Goal: Contribute content

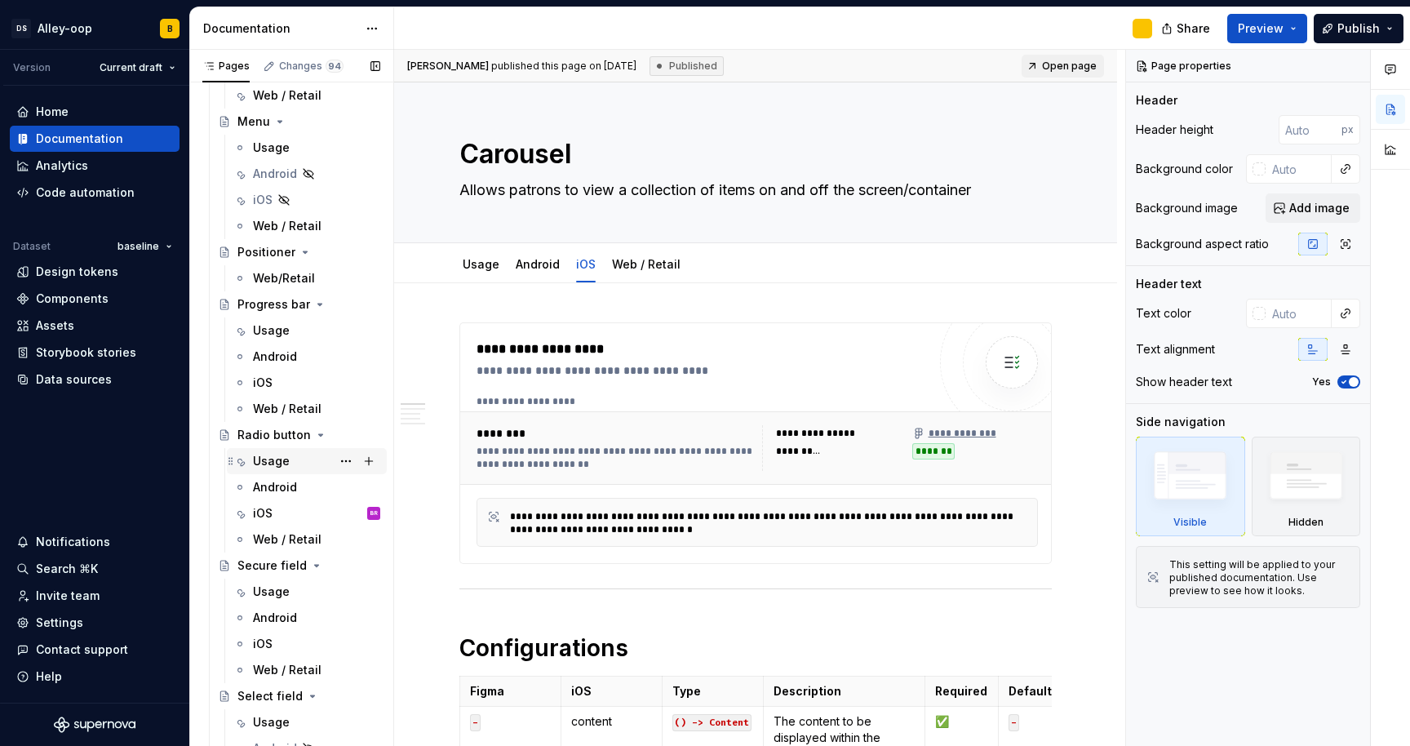
scroll to position [4112, 0]
click at [273, 507] on div "iOS BR" at bounding box center [316, 509] width 127 height 23
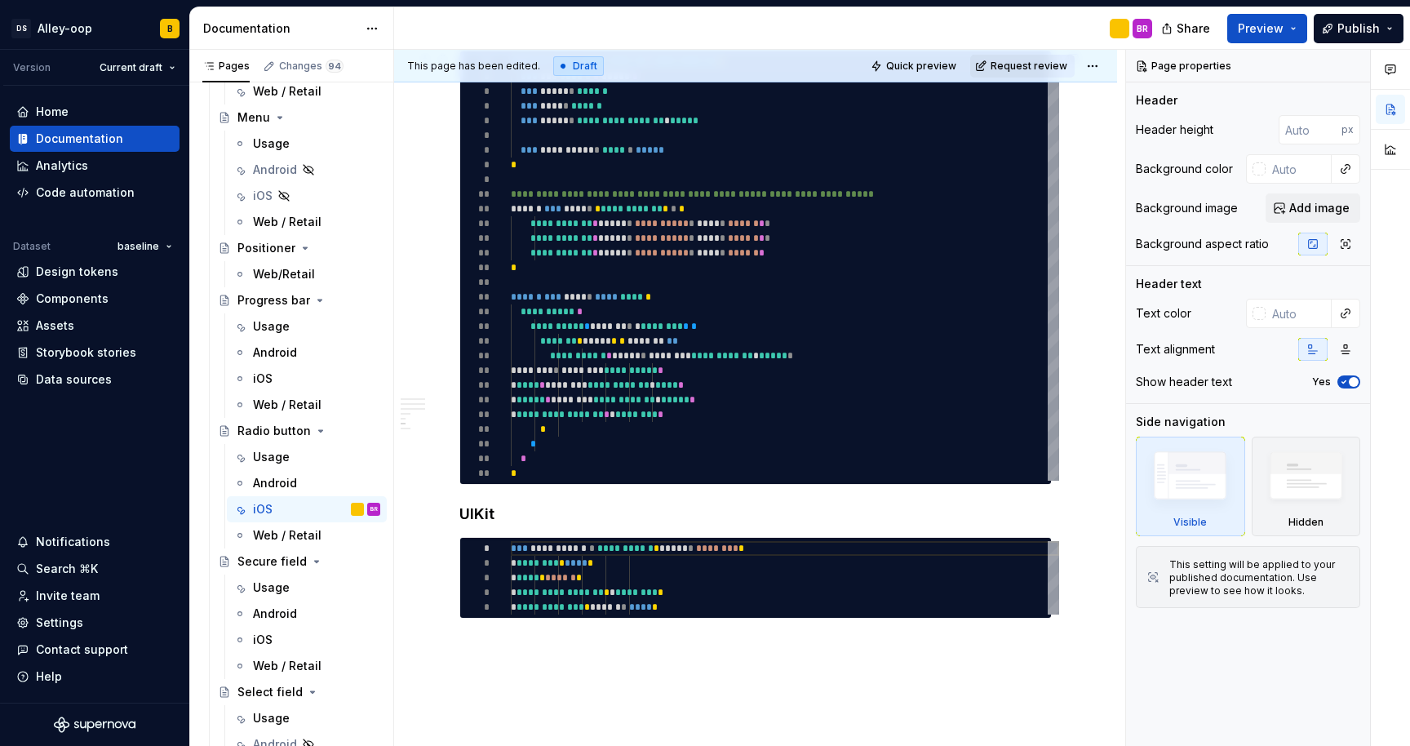
scroll to position [2169, 0]
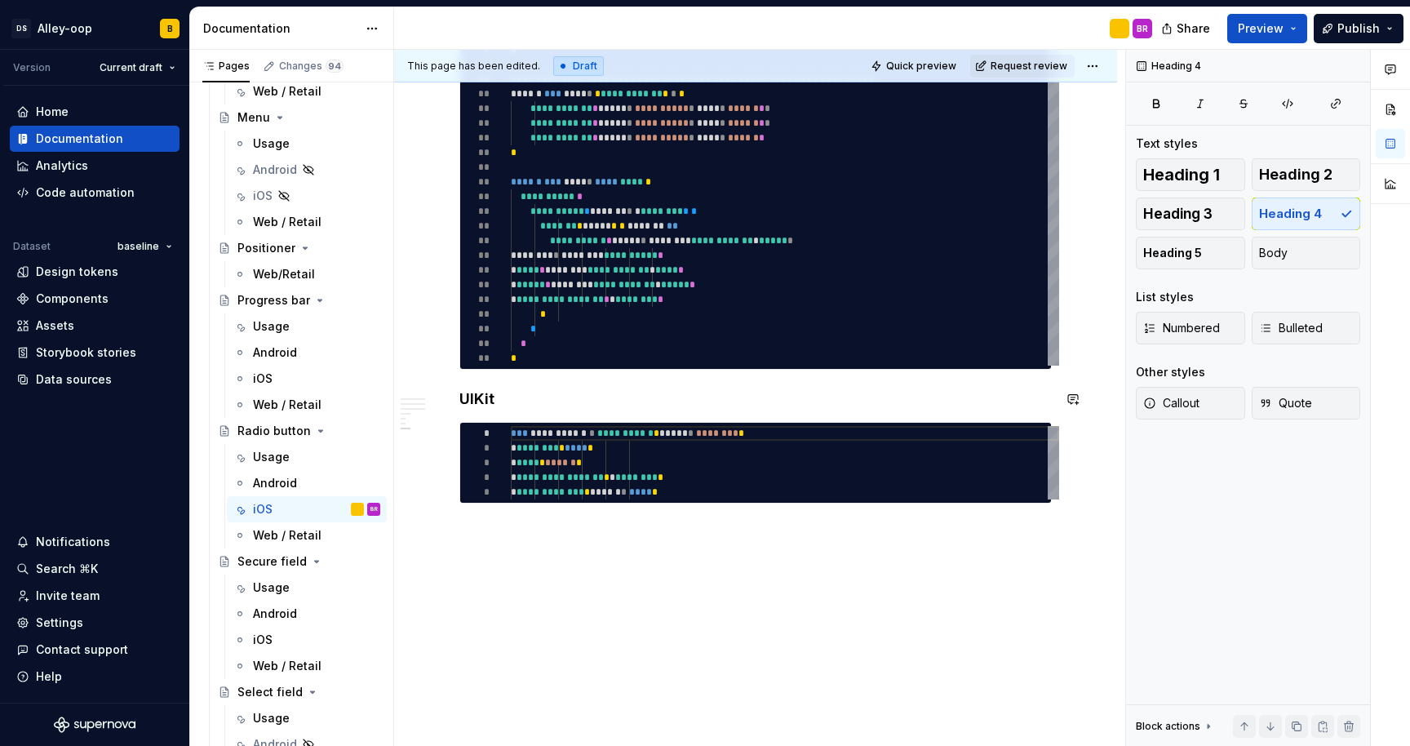
type textarea "*"
type textarea "**********"
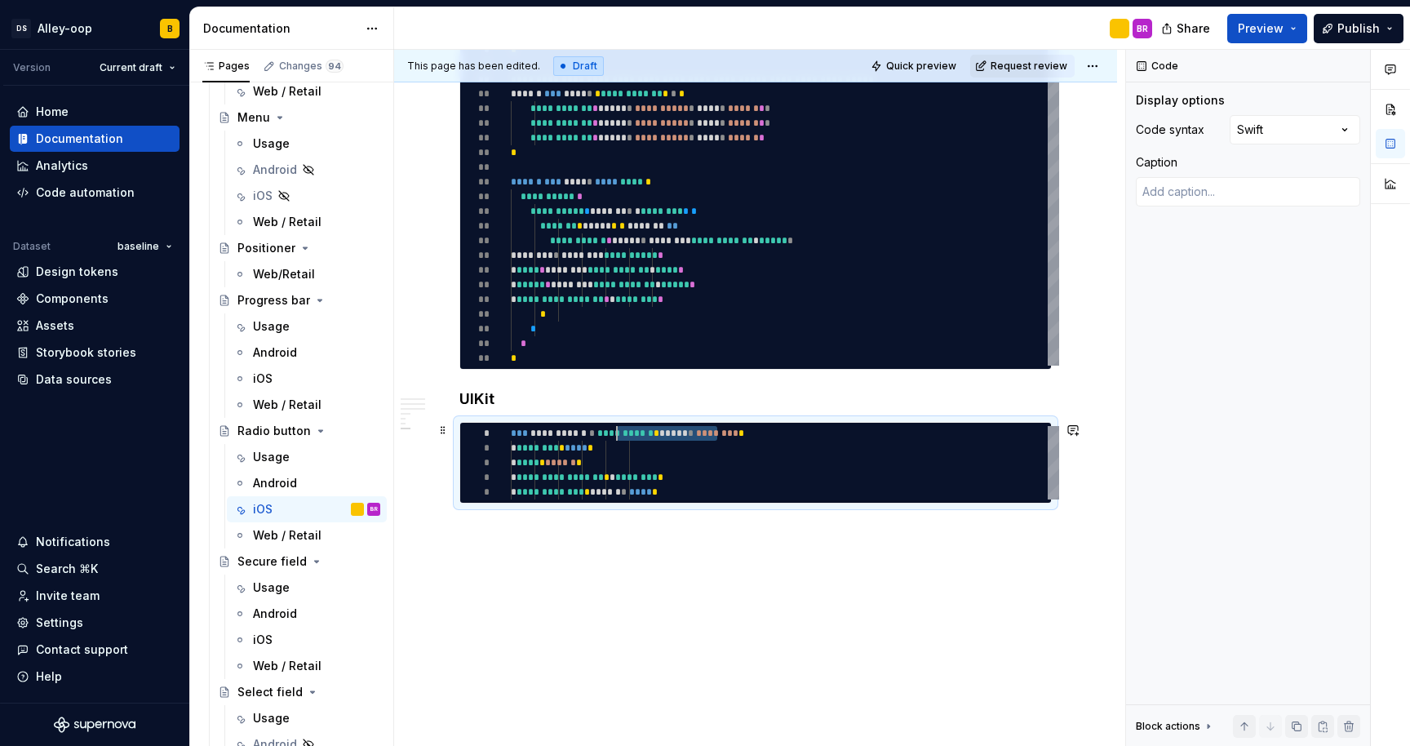
scroll to position [0, 106]
drag, startPoint x: 717, startPoint y: 433, endPoint x: 640, endPoint y: 435, distance: 76.7
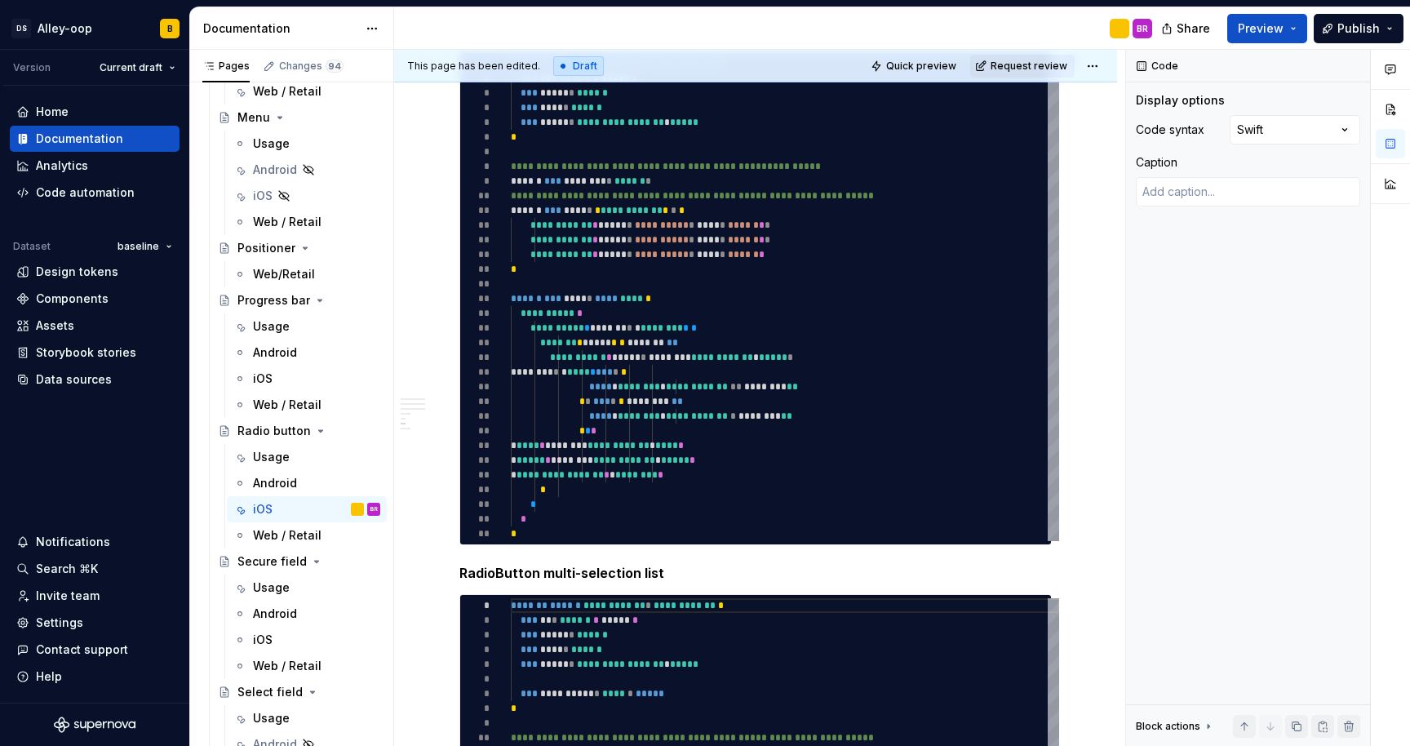
scroll to position [1481, 0]
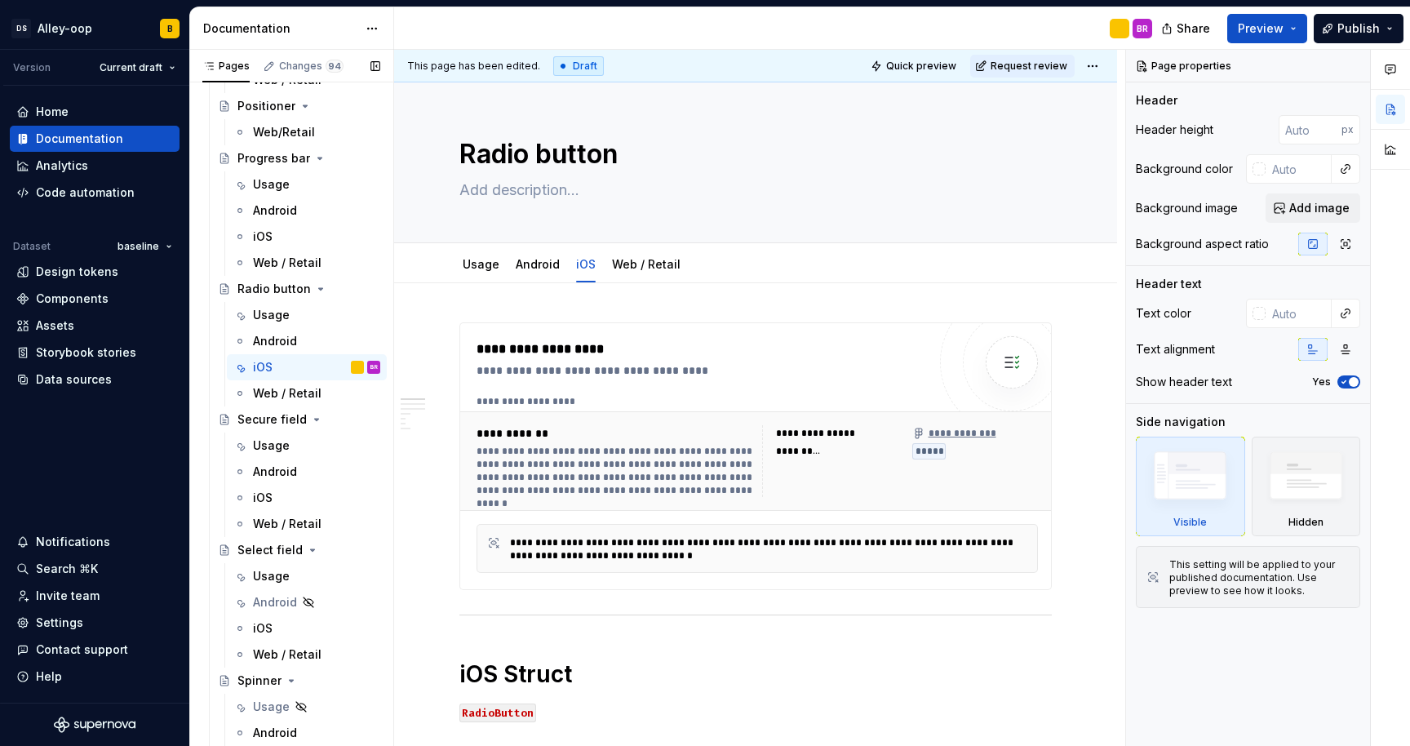
scroll to position [4233, 0]
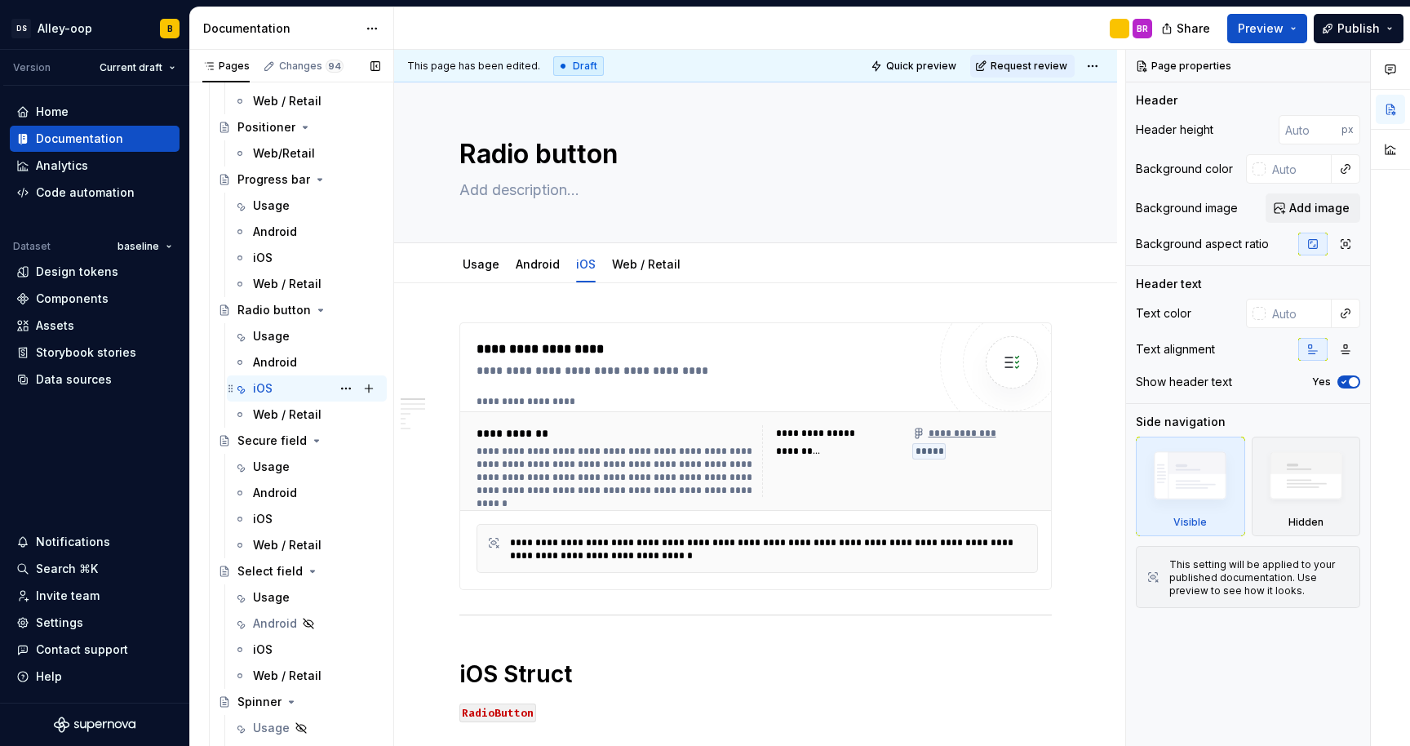
click at [281, 389] on div "iOS BR" at bounding box center [316, 388] width 127 height 23
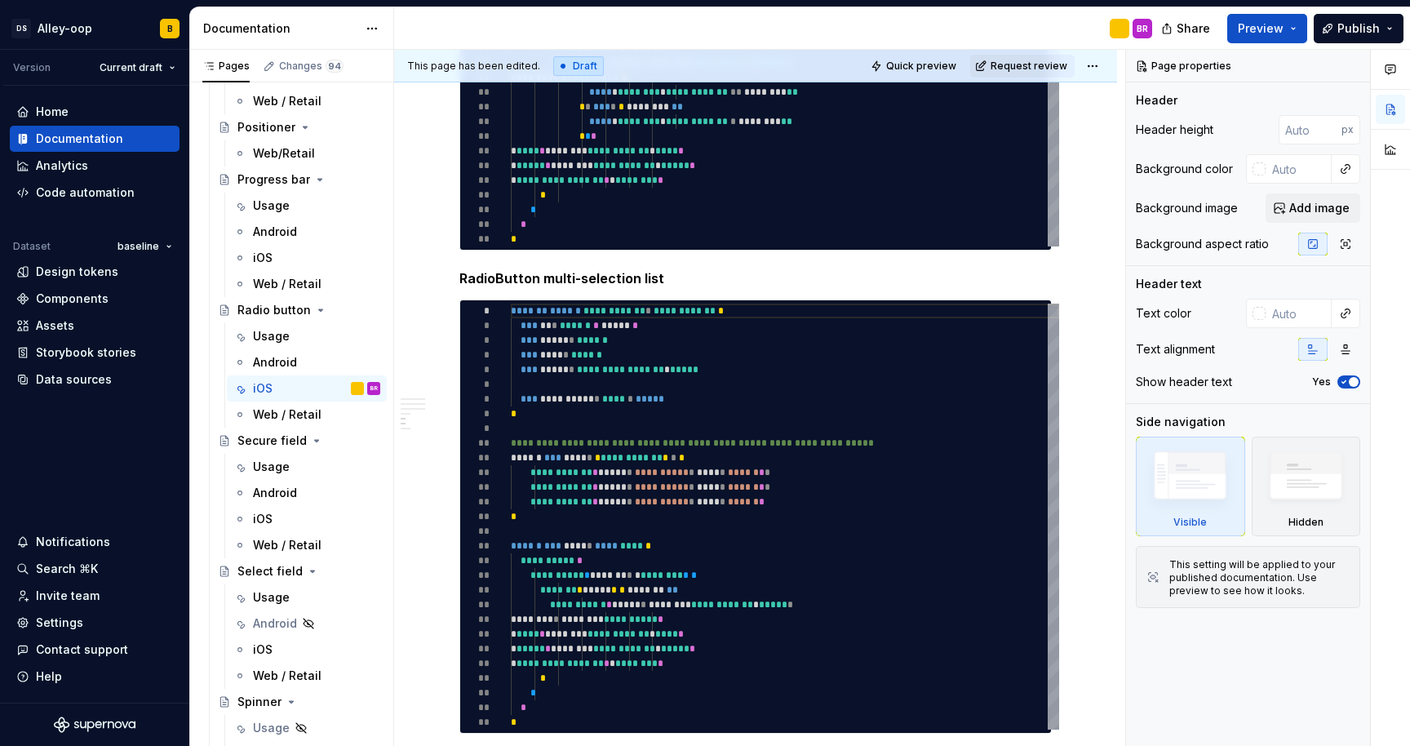
scroll to position [2169, 0]
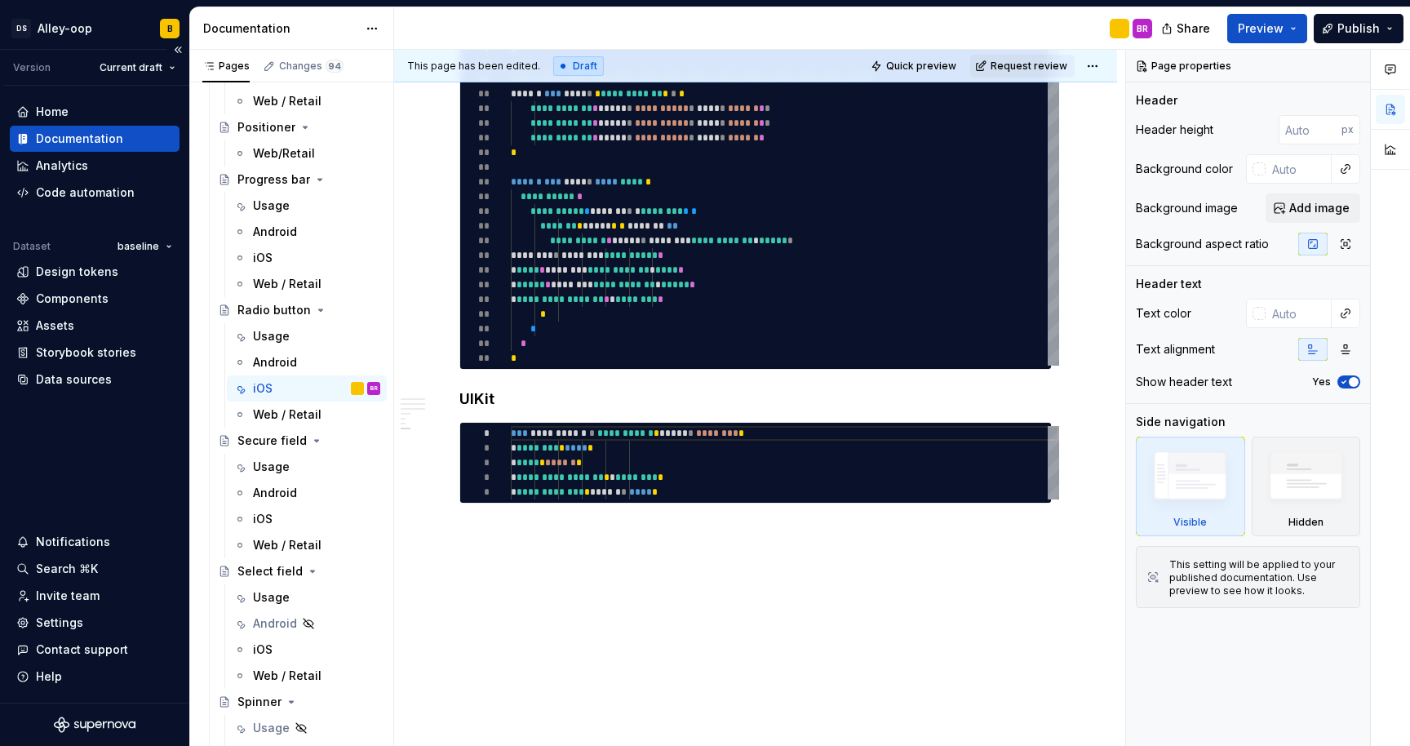
type textarea "*"
